Goal: Transaction & Acquisition: Obtain resource

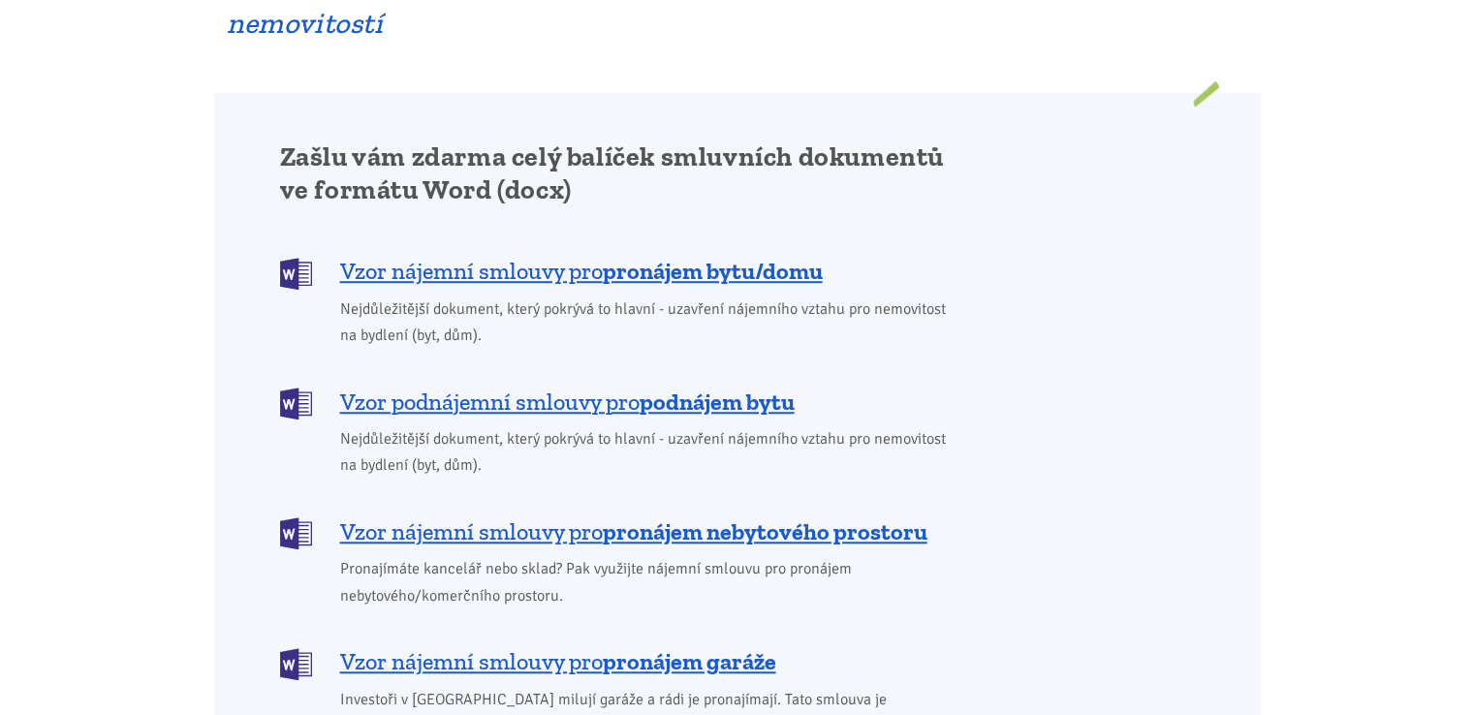
scroll to position [1508, 0]
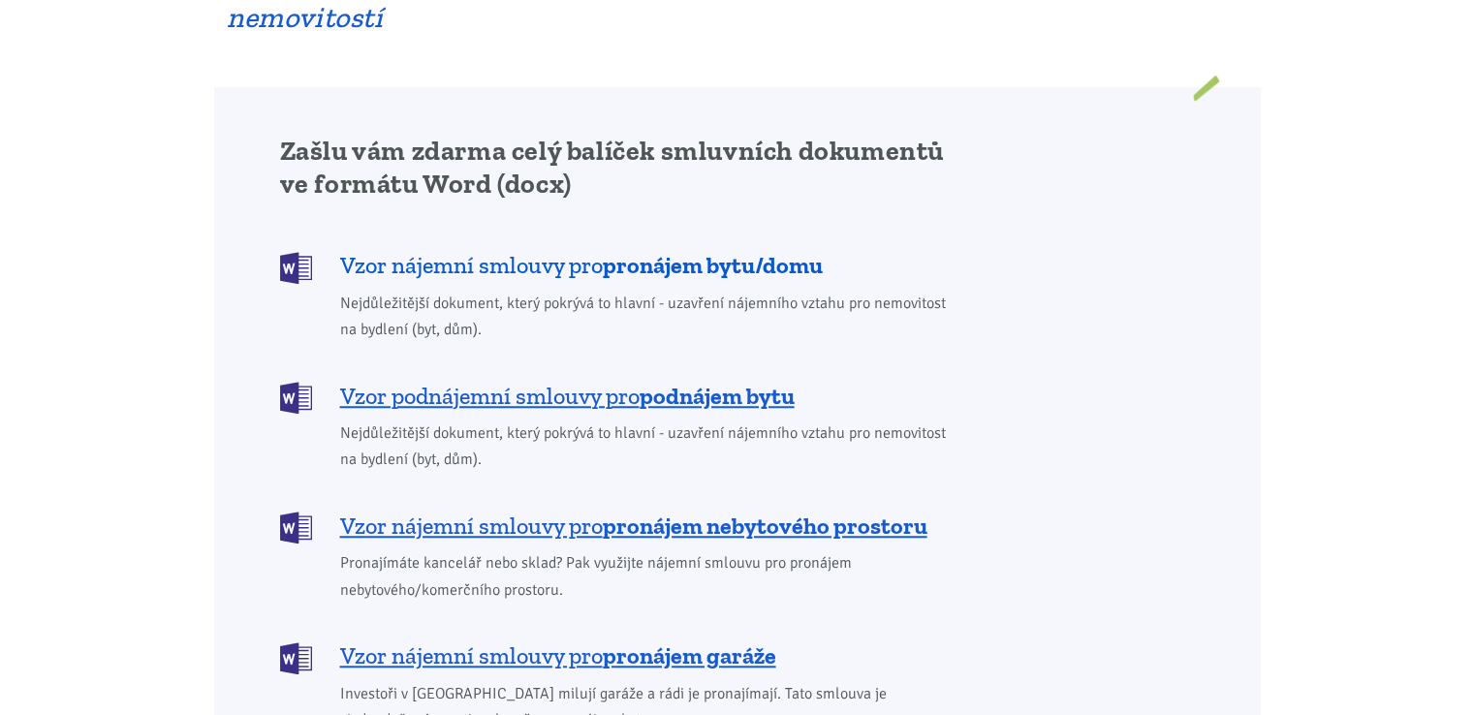
click at [667, 251] on b "pronájem bytu/domu" at bounding box center [713, 265] width 220 height 28
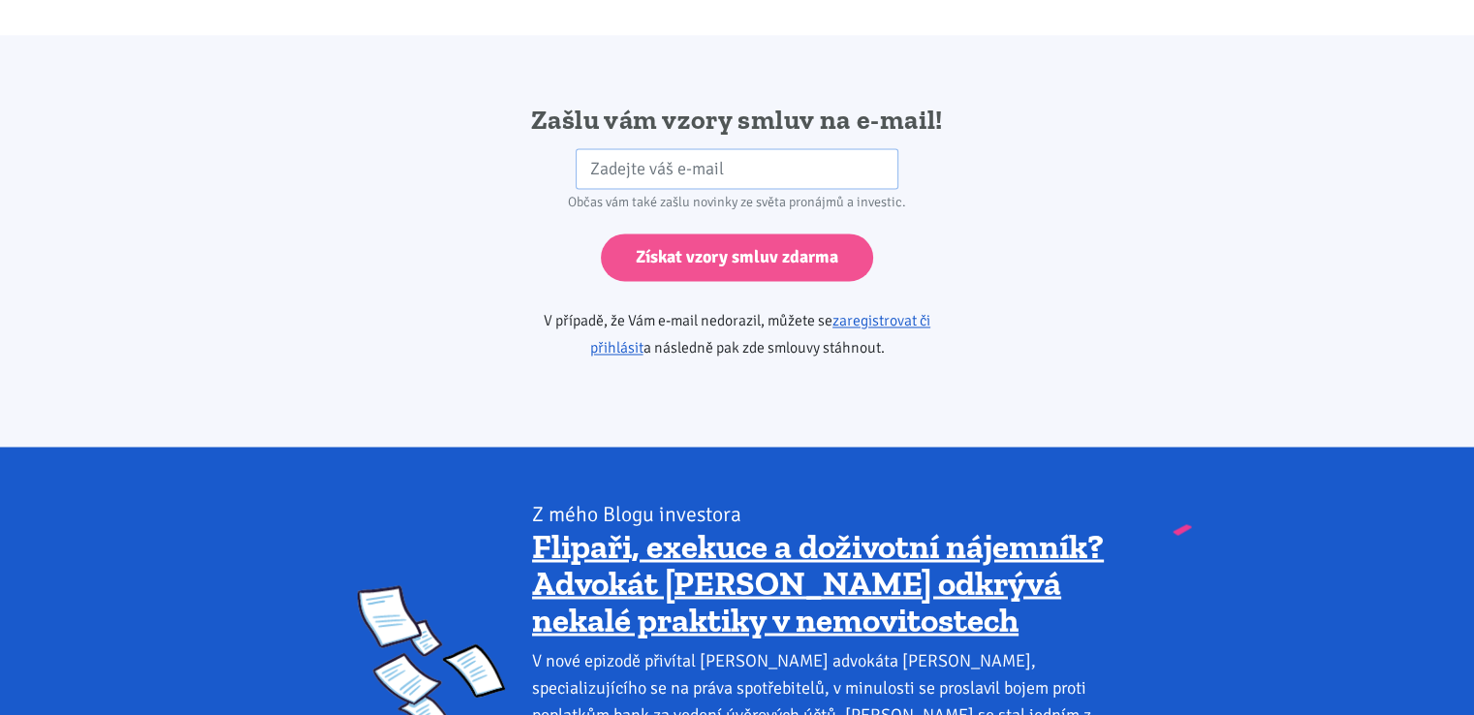
scroll to position [3238, 0]
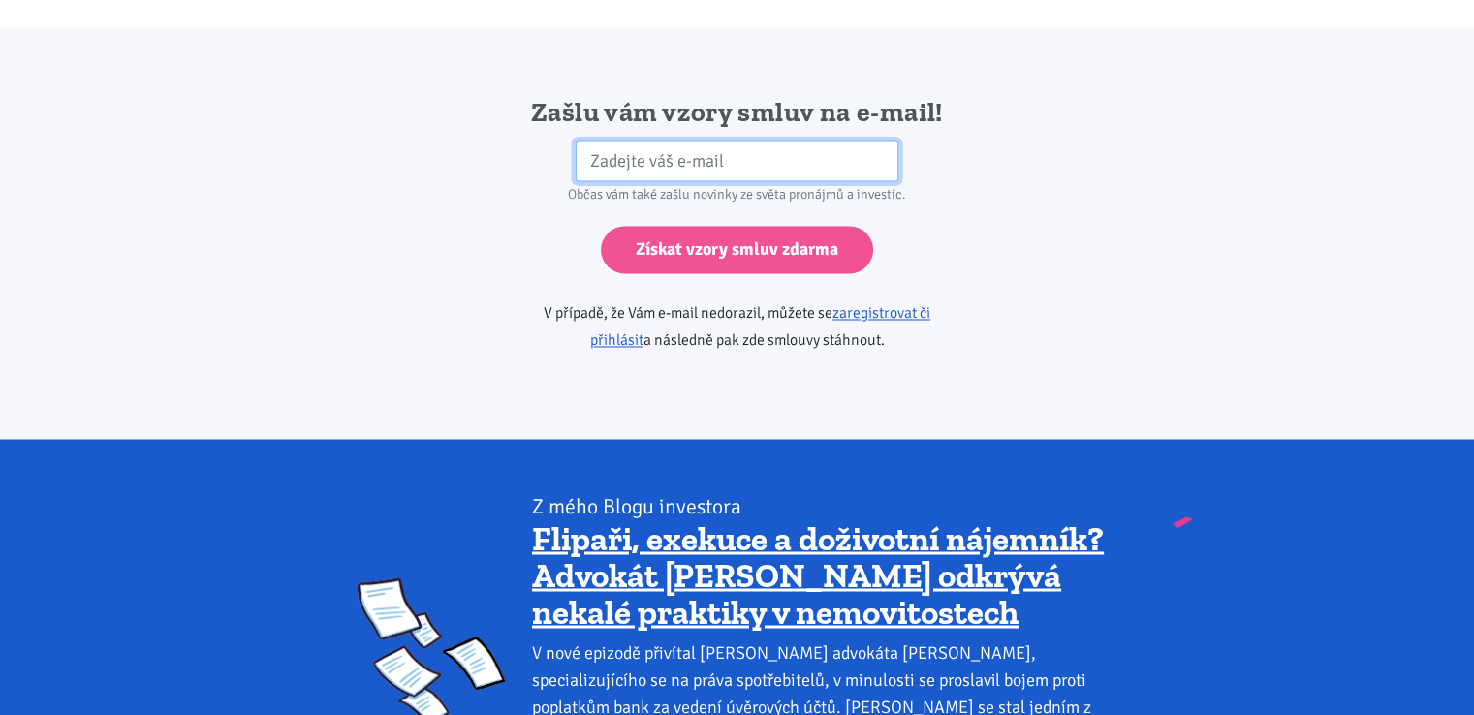
click at [684, 143] on input "email" at bounding box center [737, 162] width 323 height 42
type input "[EMAIL_ADDRESS][DOMAIN_NAME]"
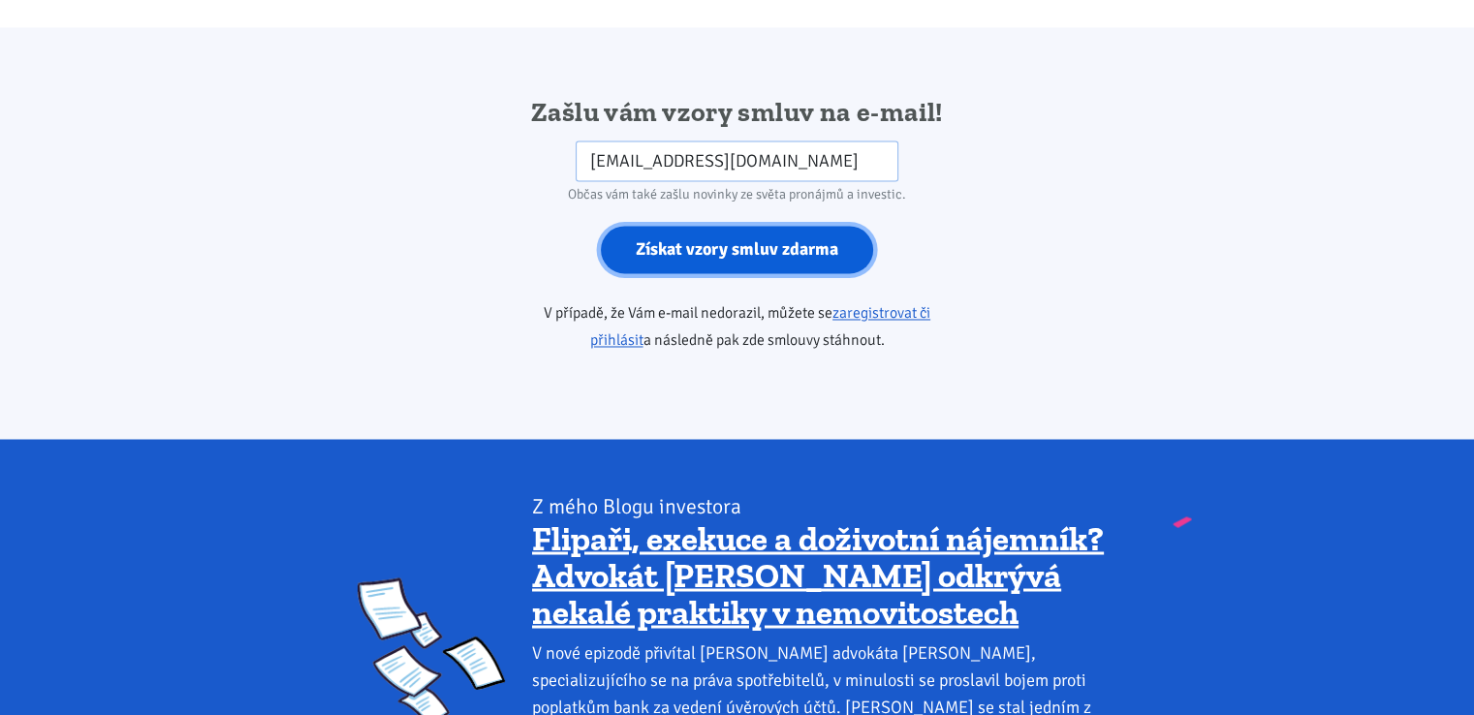
click at [737, 226] on input "Získat vzory smluv zdarma" at bounding box center [737, 249] width 272 height 47
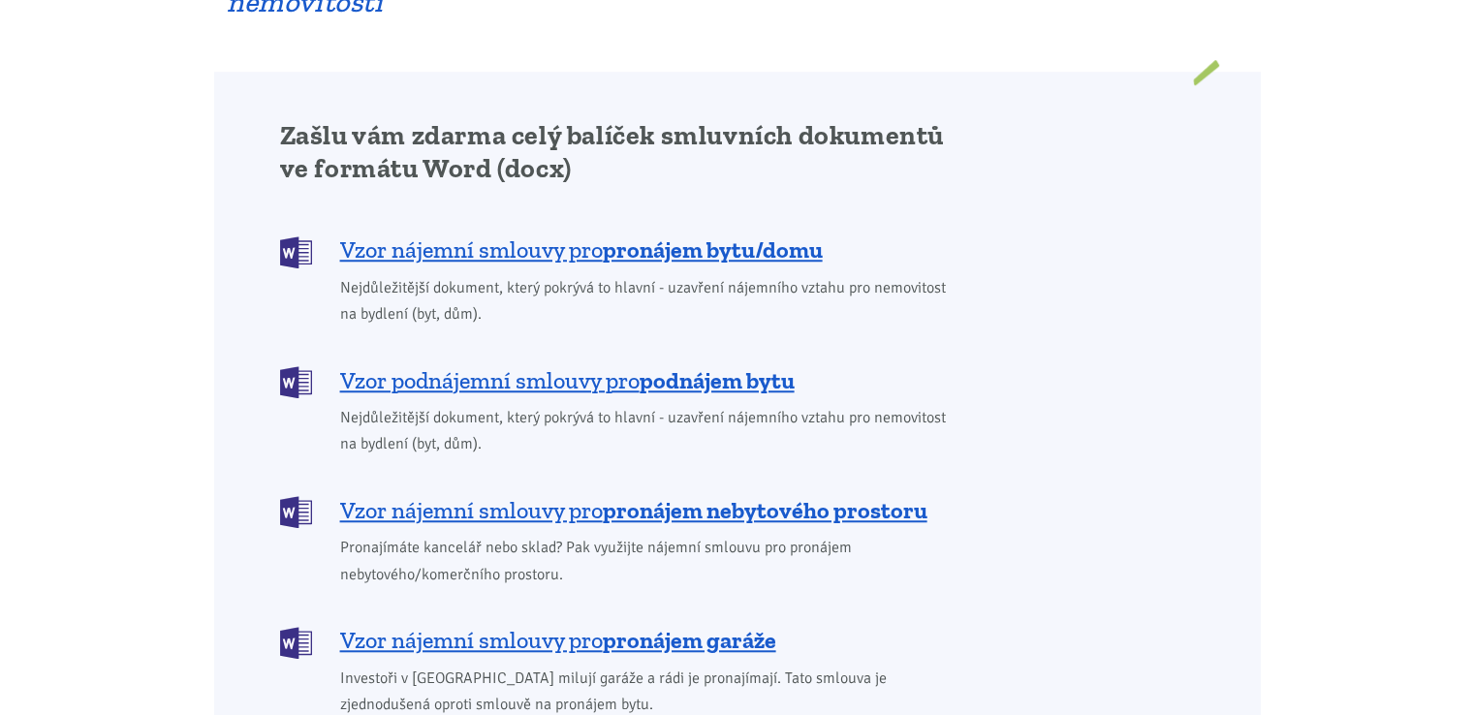
scroll to position [1508, 0]
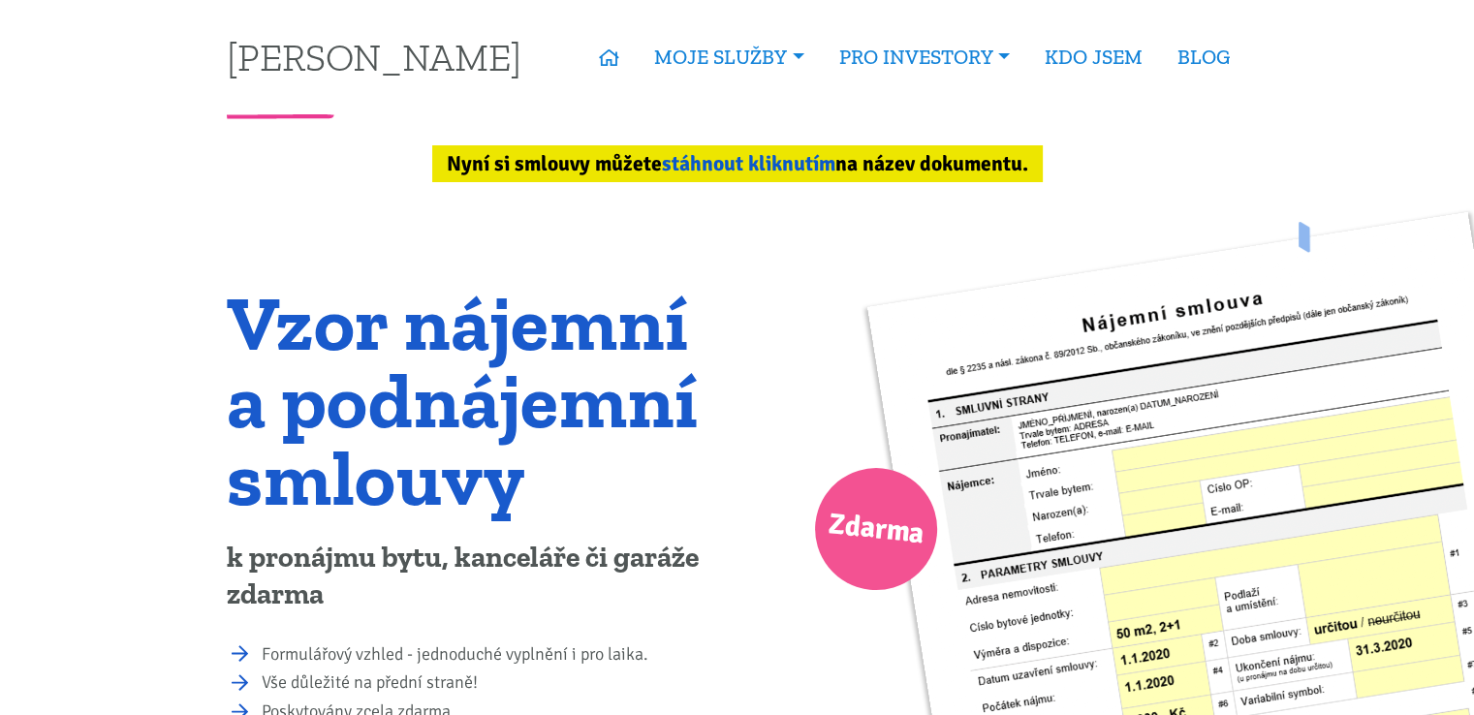
click at [794, 161] on link "stáhnout kliknutím" at bounding box center [749, 163] width 174 height 25
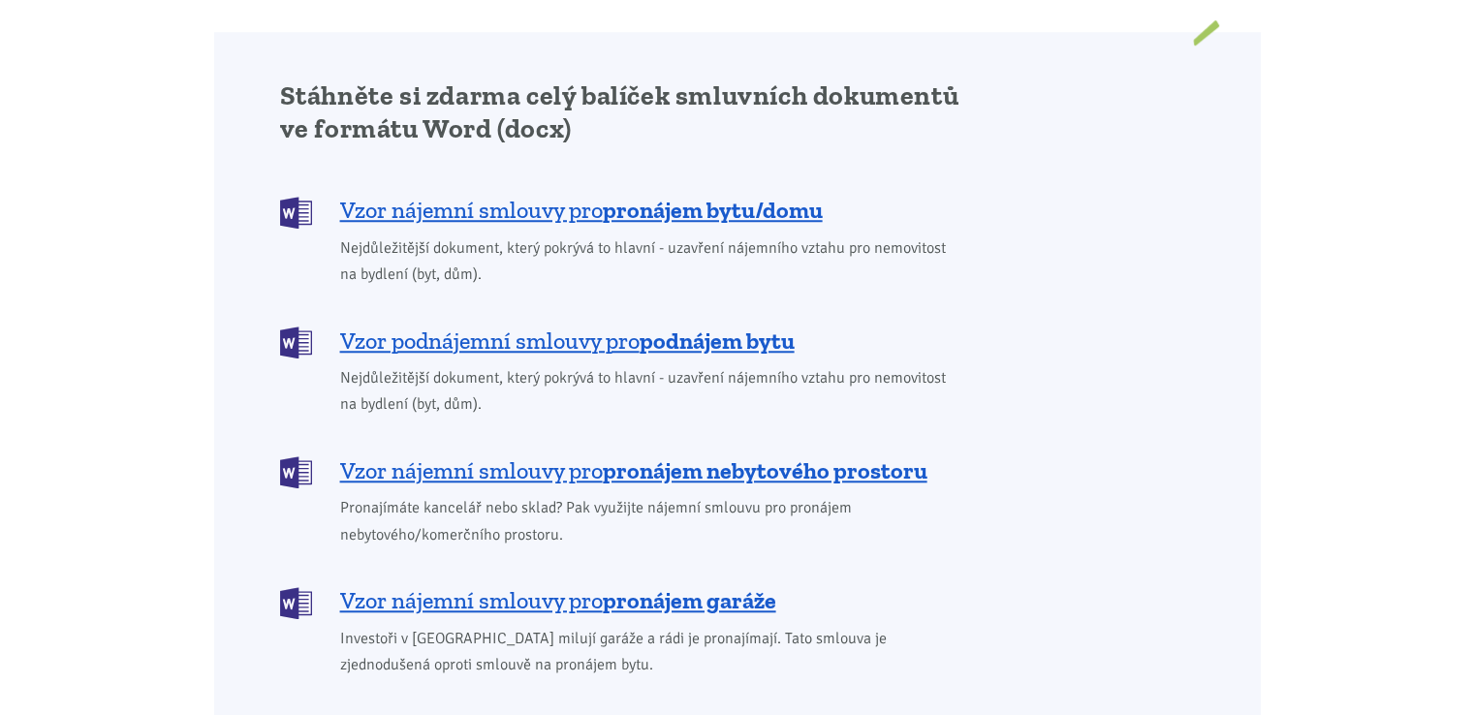
scroll to position [1631, 0]
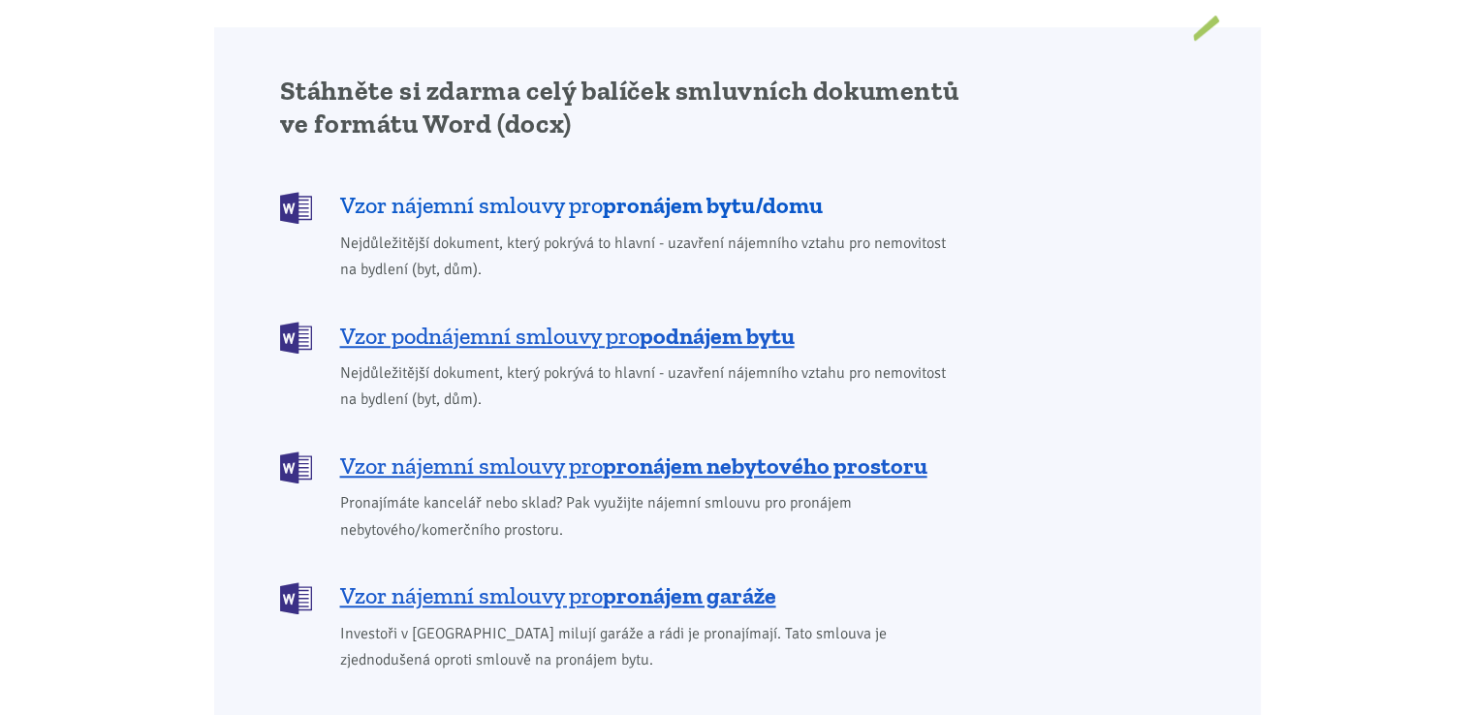
click at [634, 191] on b "pronájem bytu/domu" at bounding box center [713, 205] width 220 height 28
